Goal: Download file/media

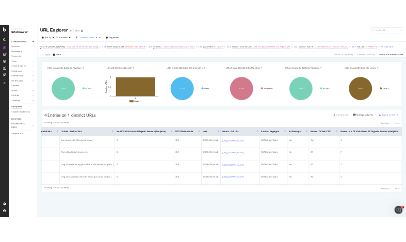
scroll to position [0, 363]
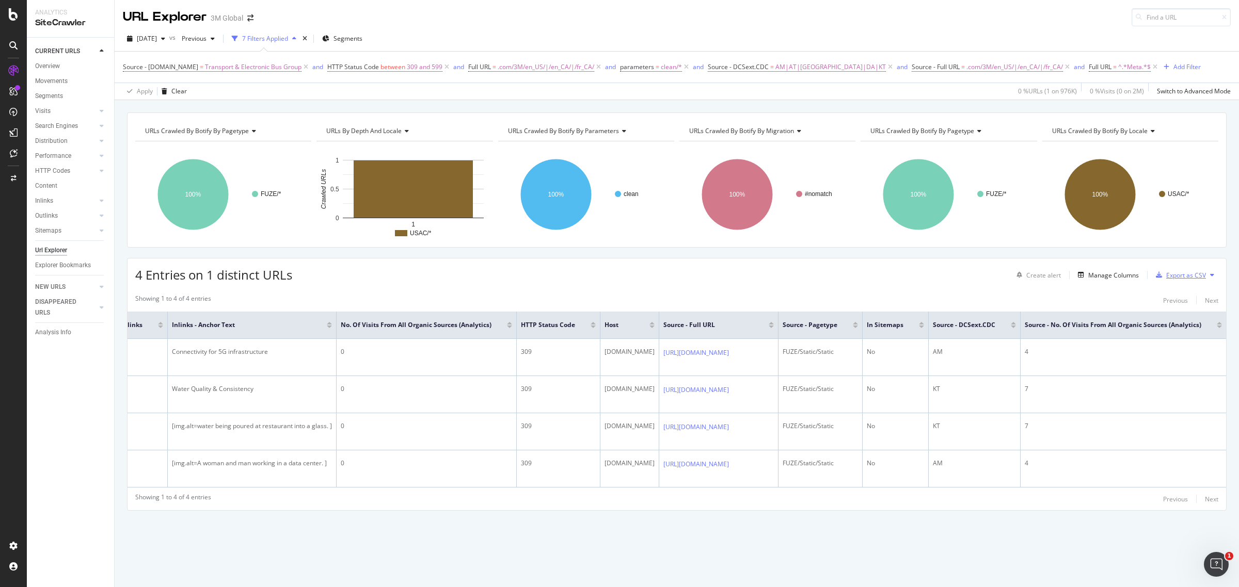
click at [1174, 279] on div "Export as CSV" at bounding box center [1186, 275] width 40 height 9
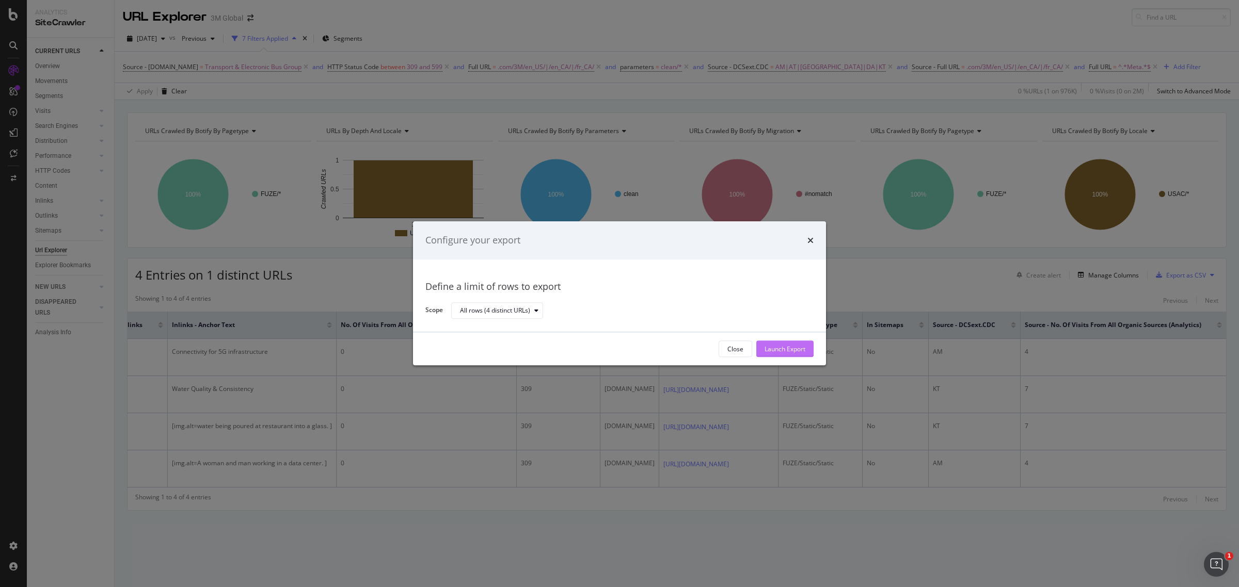
click at [788, 346] on div "Launch Export" at bounding box center [784, 349] width 41 height 9
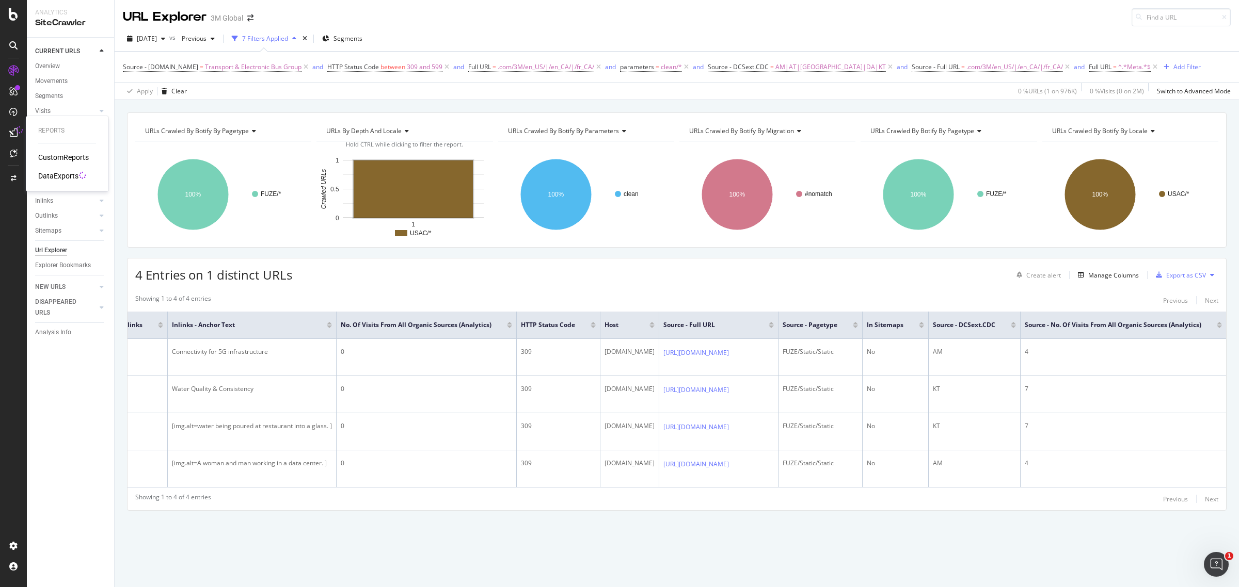
click at [41, 171] on div "DataExports" at bounding box center [58, 176] width 40 height 10
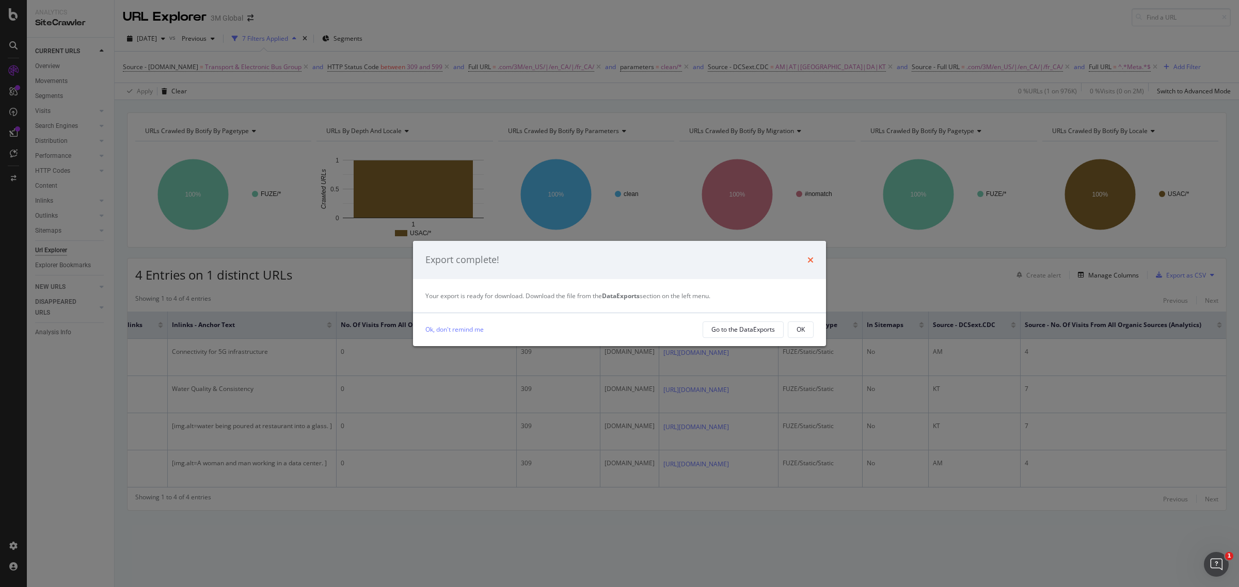
click at [807, 261] on icon "times" at bounding box center [810, 260] width 6 height 8
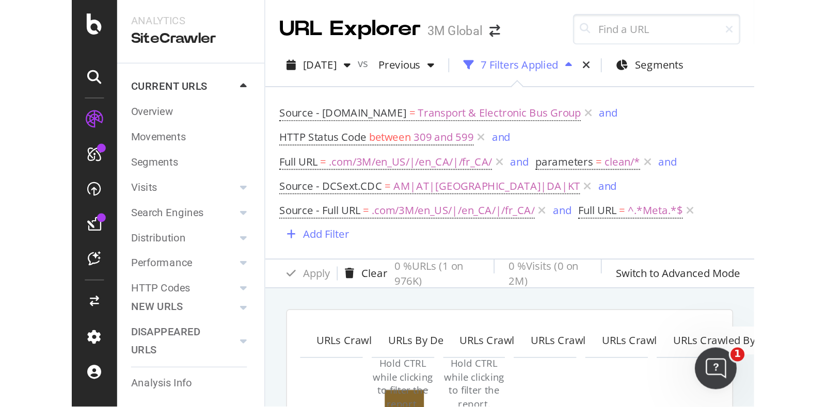
scroll to position [0, 363]
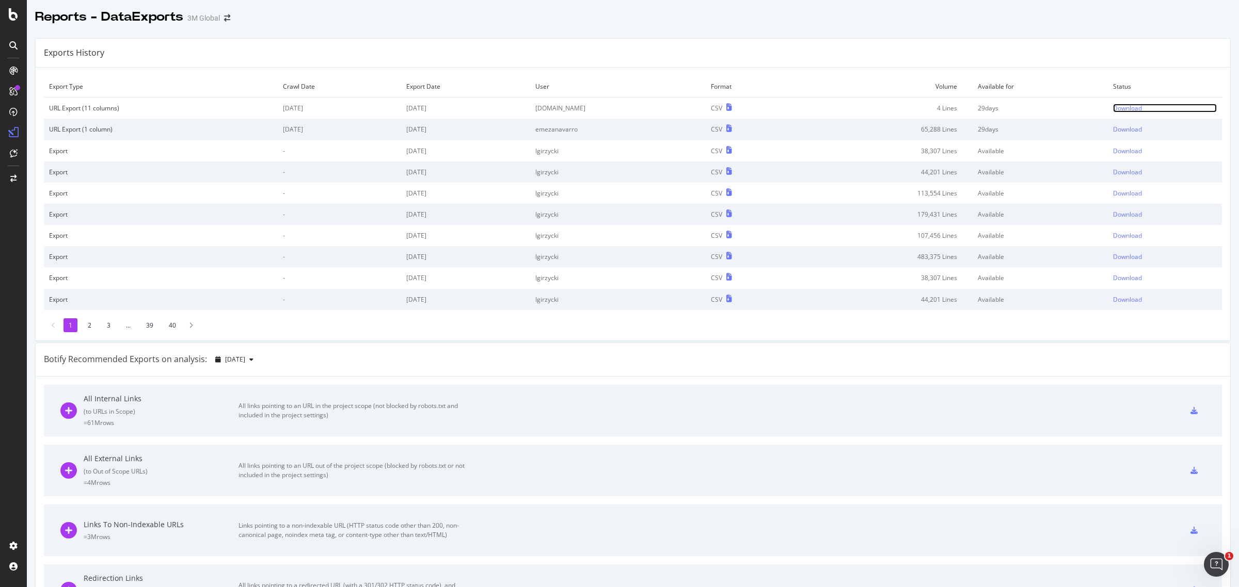
click at [1113, 106] on div "Download" at bounding box center [1127, 108] width 29 height 9
